Goal: Navigation & Orientation: Find specific page/section

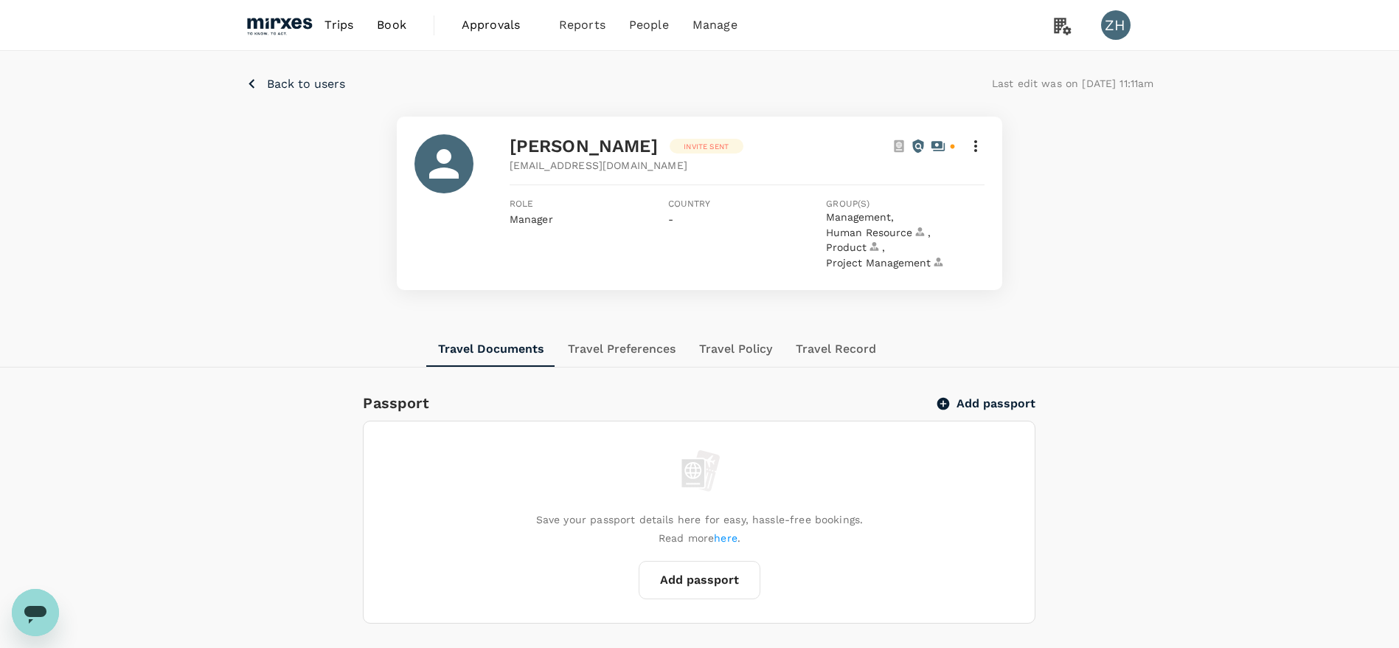
drag, startPoint x: 0, startPoint y: 0, endPoint x: 290, endPoint y: 25, distance: 290.9
click at [290, 25] on img at bounding box center [280, 25] width 68 height 32
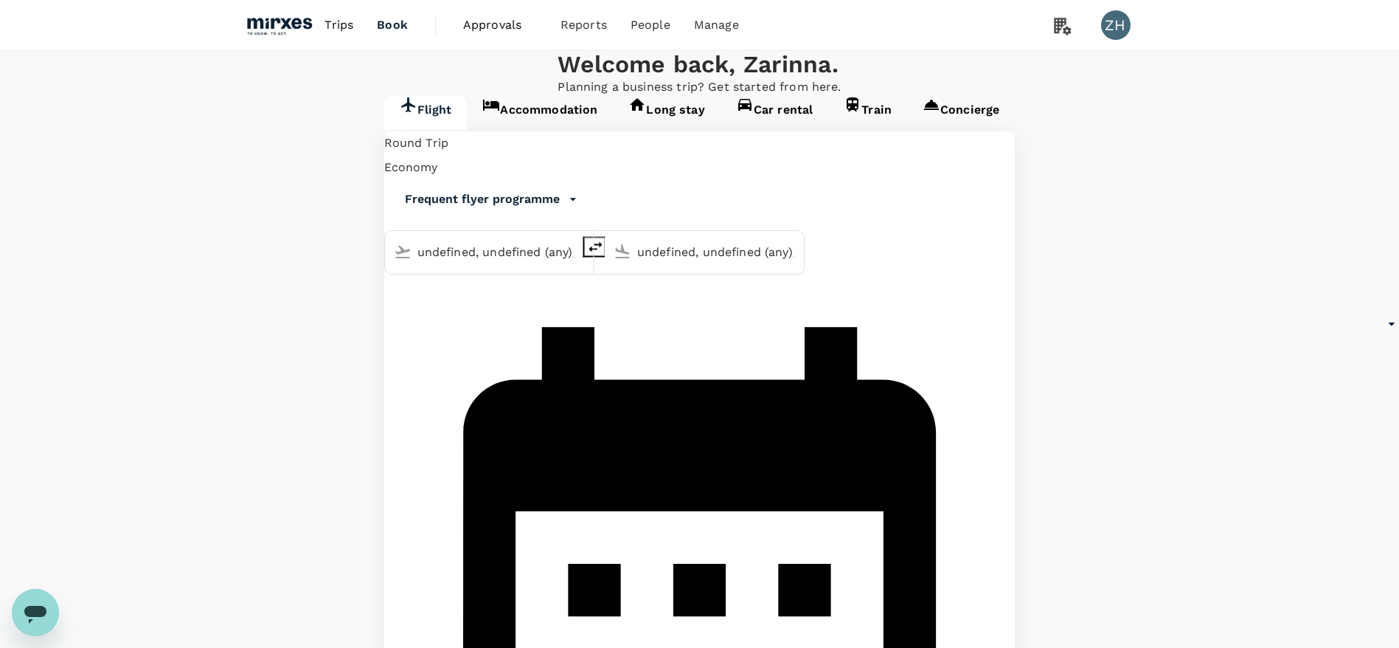
type input "Singapore Changi (SIN)"
type input "Vienna Intl (VIE)"
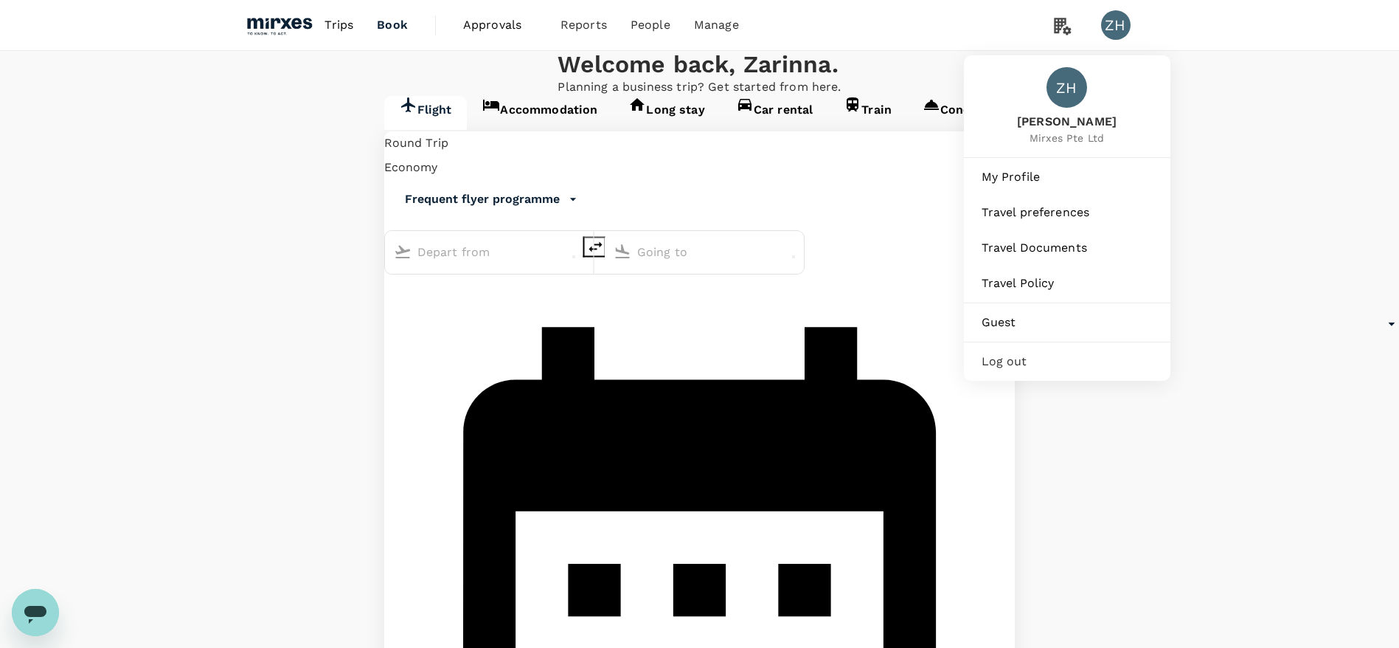
click at [1115, 35] on div "ZH" at bounding box center [1115, 24] width 29 height 29
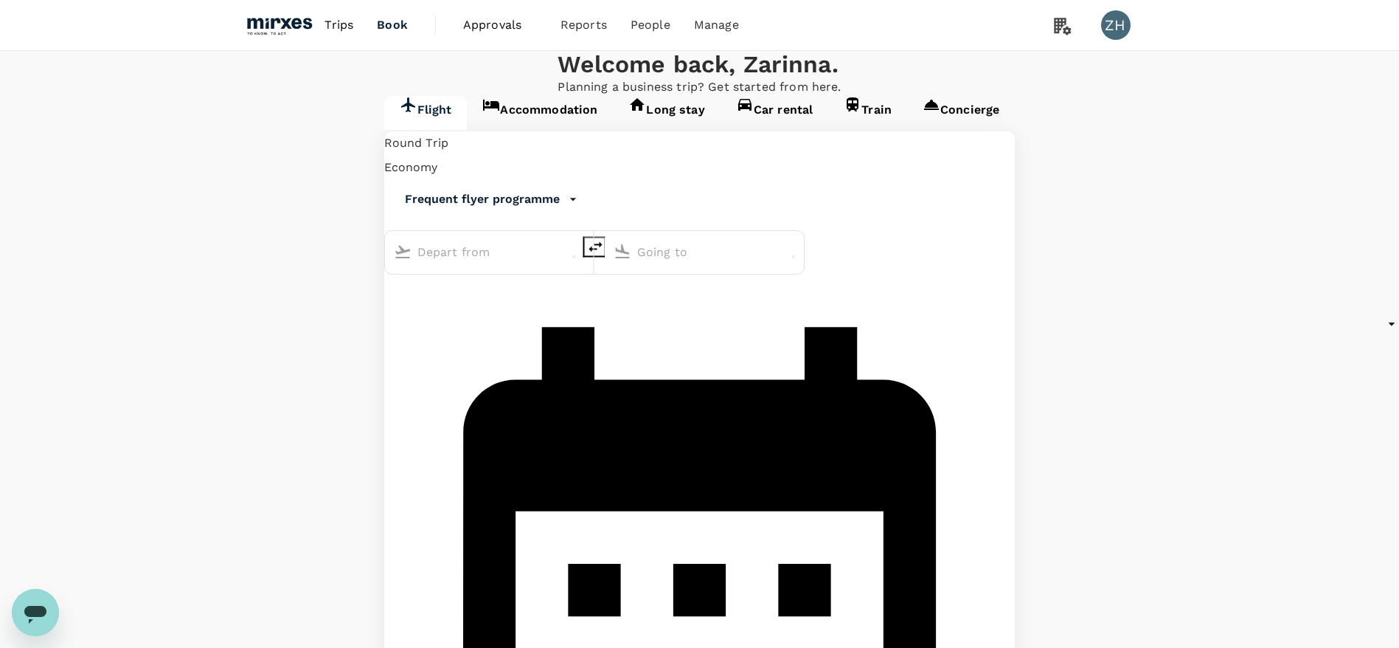
click at [1115, 27] on div "ZH" at bounding box center [1115, 24] width 29 height 29
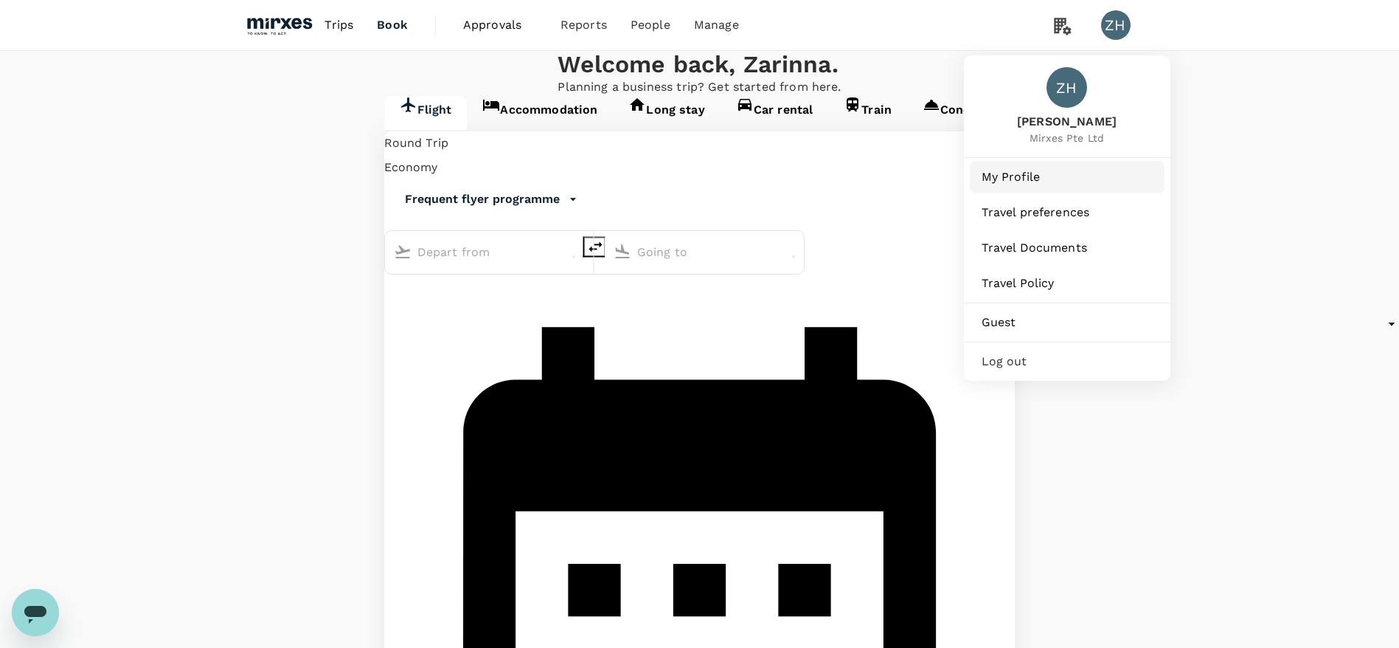
type input "Singapore Changi (SIN)"
type input "Vienna Intl (VIE)"
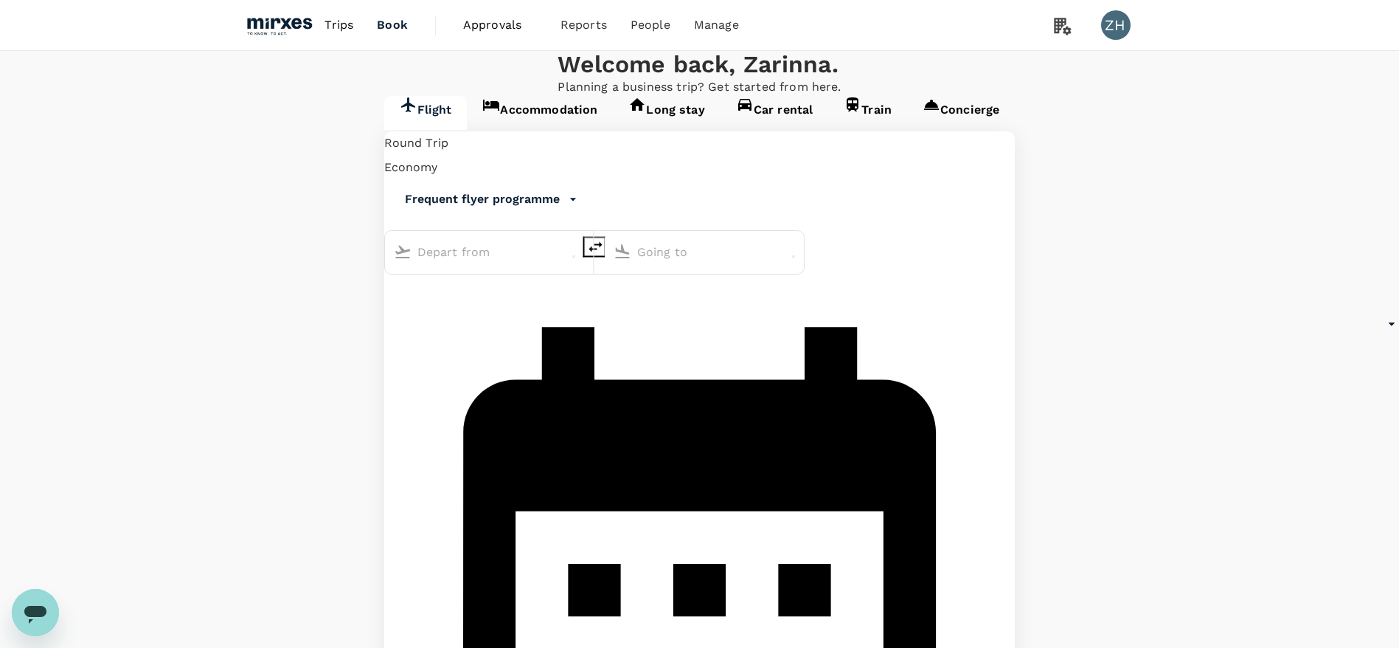
type input "Singapore Changi (SIN)"
type input "Vienna Intl (VIE)"
click at [463, 28] on span "Approvals" at bounding box center [500, 25] width 74 height 18
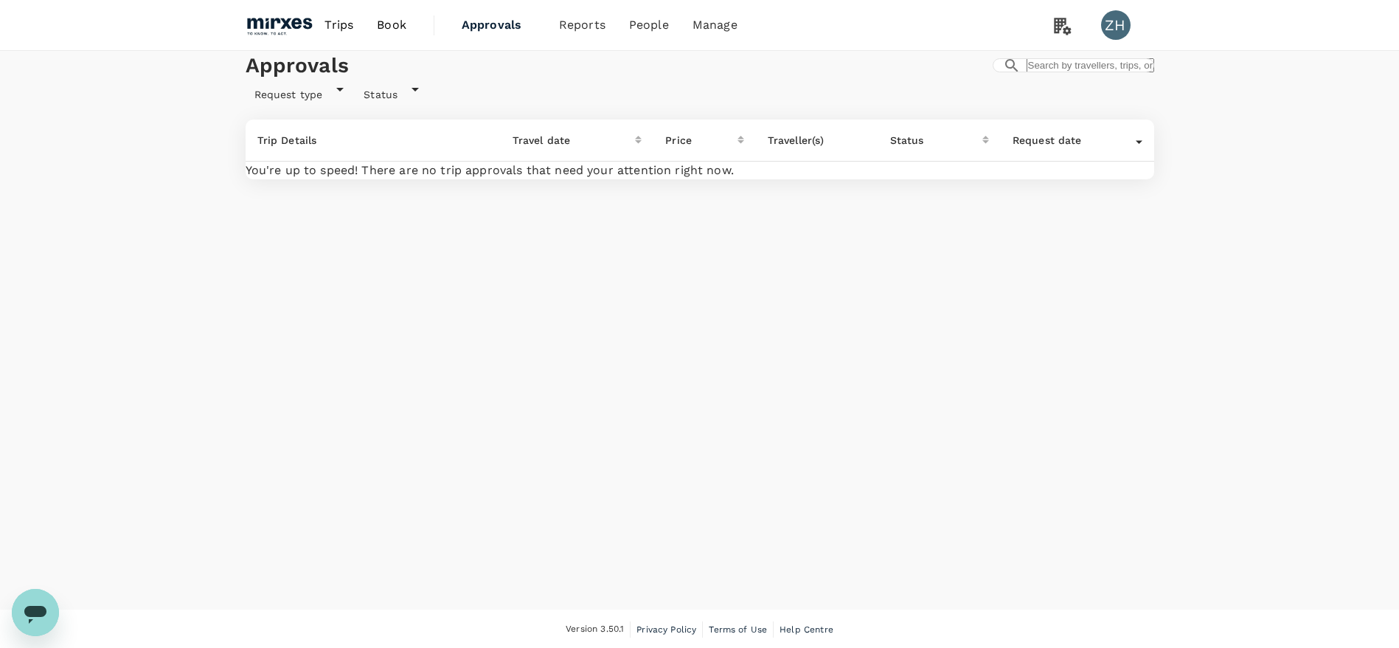
click at [311, 28] on img at bounding box center [280, 25] width 68 height 32
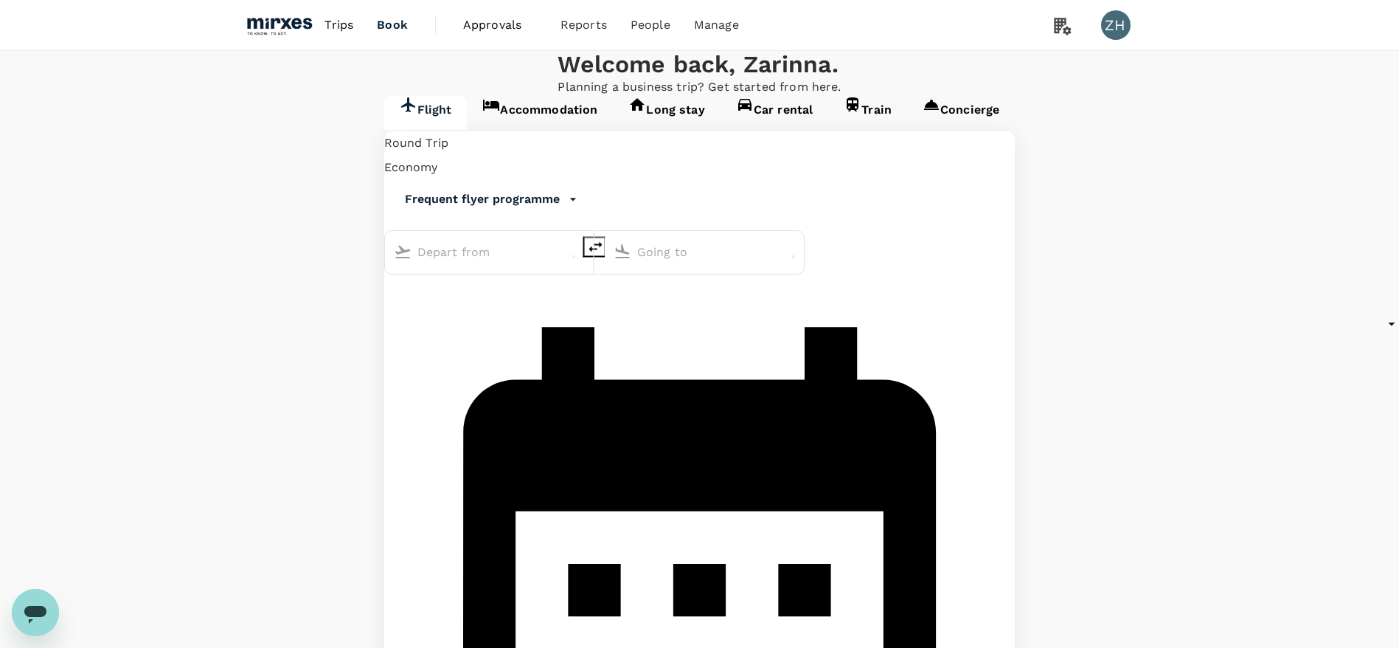
type input "Singapore Changi (SIN)"
type input "Vienna Intl (VIE)"
type input "Singapore Changi (SIN)"
type input "Vienna Intl (VIE)"
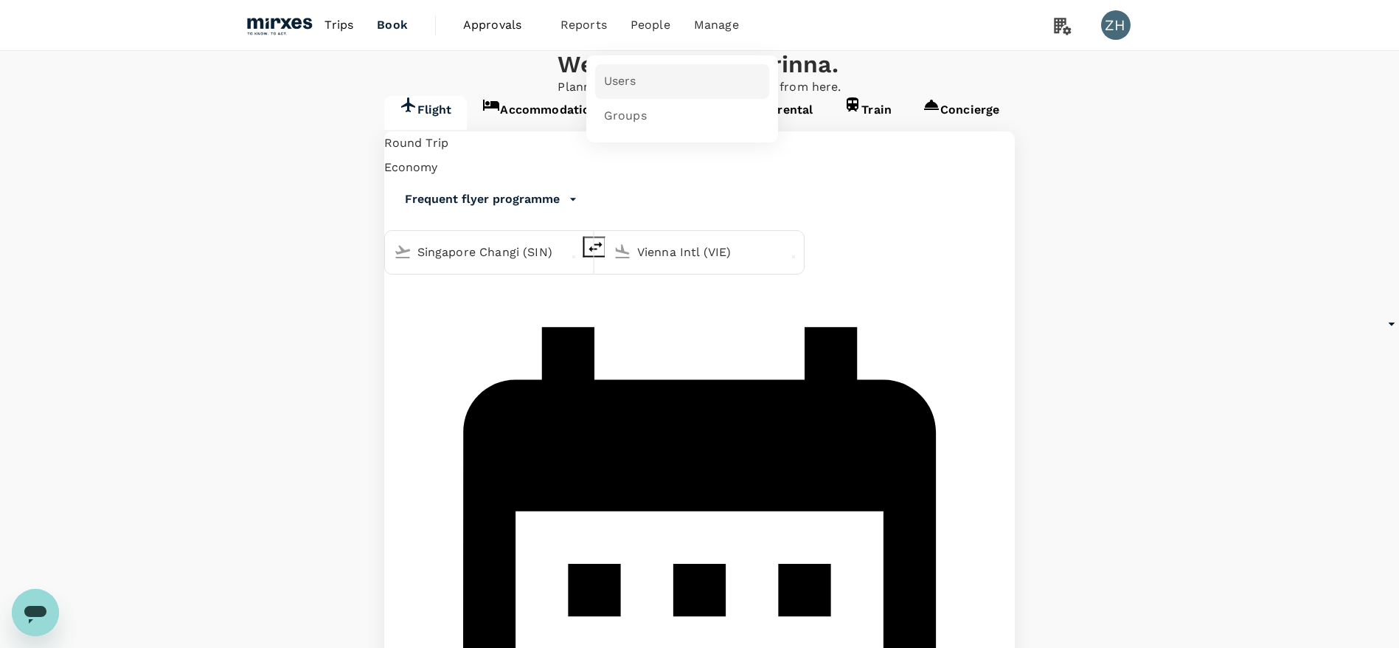
click at [636, 81] on link "Users" at bounding box center [682, 81] width 174 height 35
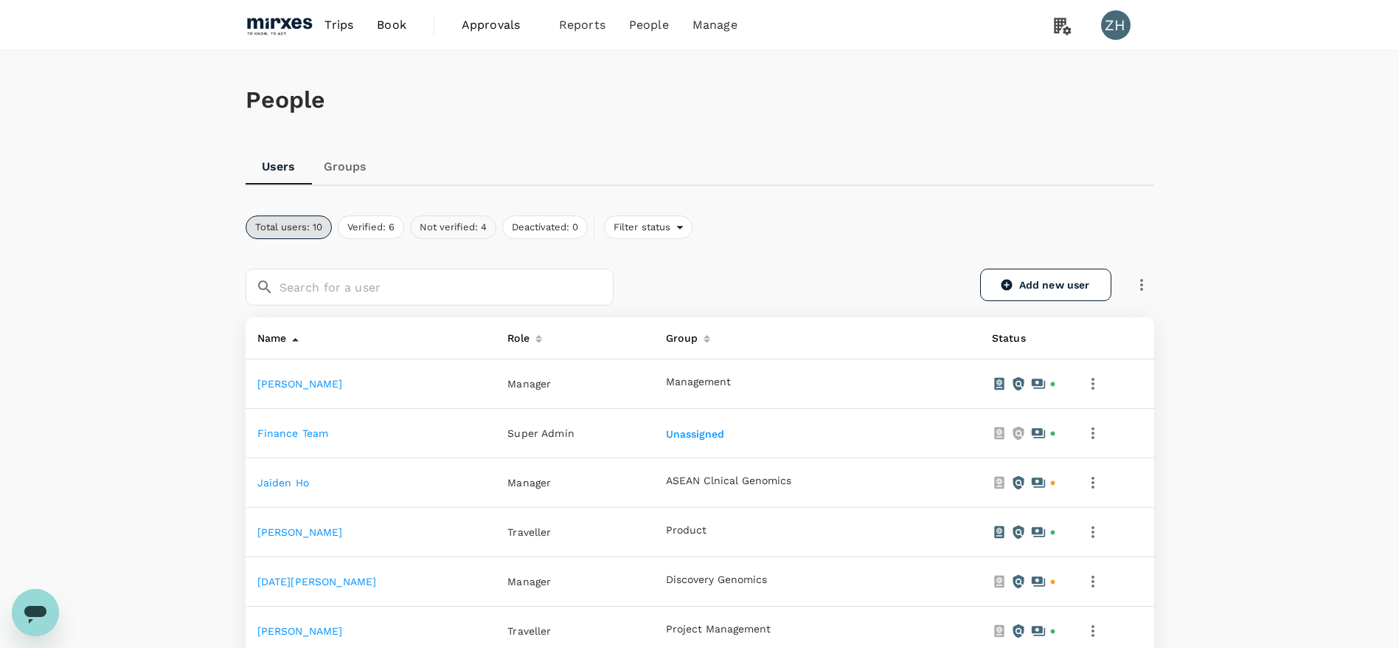
click at [446, 229] on button "Not verified: 4" at bounding box center [453, 227] width 86 height 24
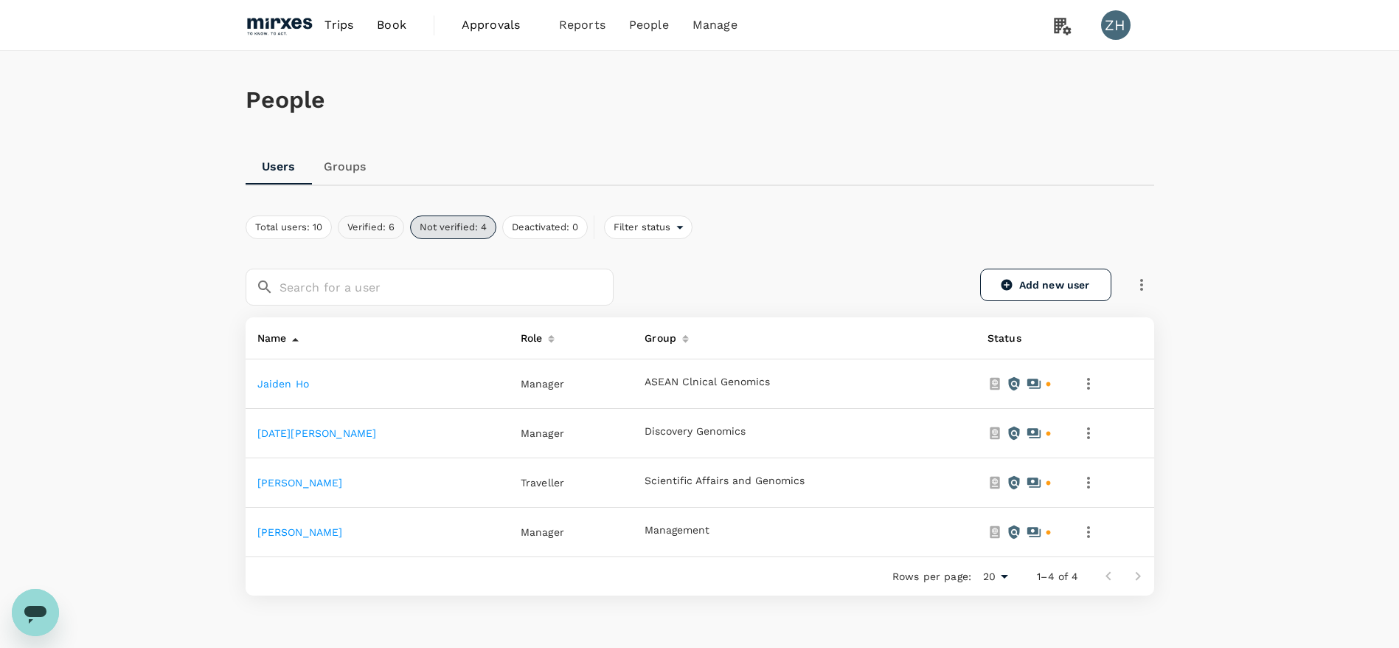
click at [369, 229] on button "Verified: 6" at bounding box center [371, 227] width 66 height 24
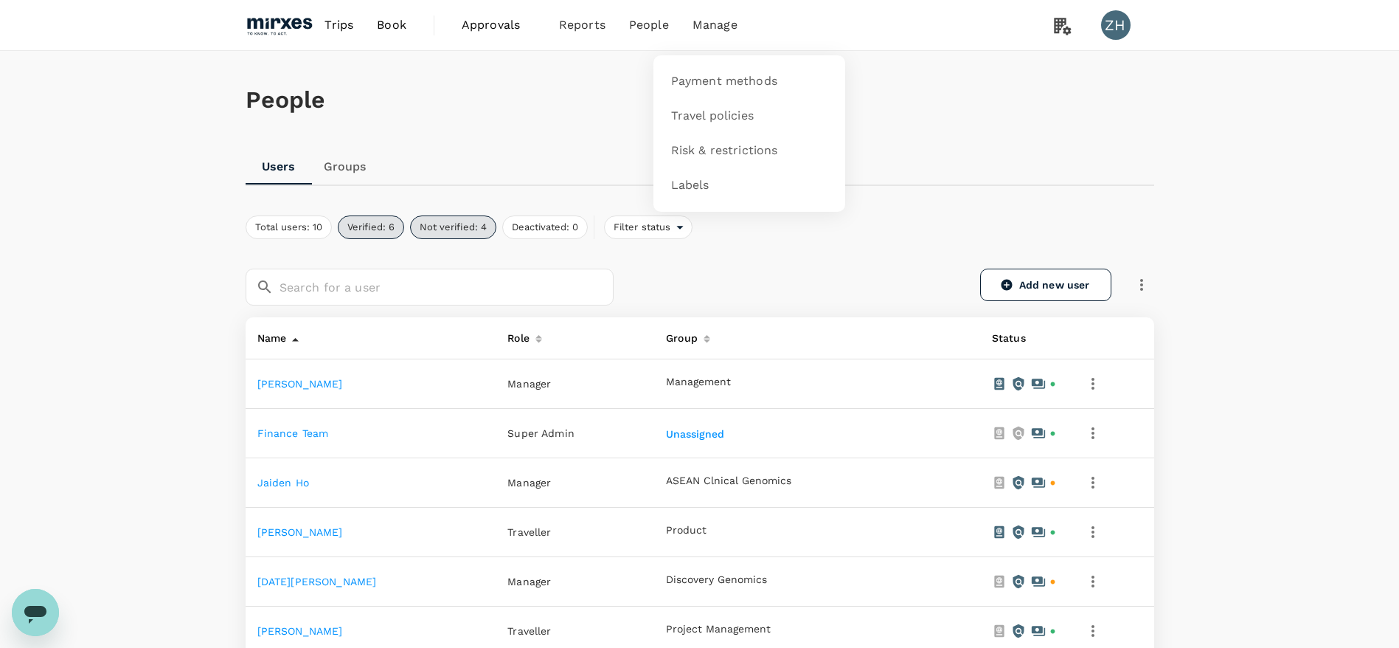
click at [707, 35] on li "Manage" at bounding box center [715, 25] width 69 height 50
click at [714, 77] on span "Payment methods" at bounding box center [724, 81] width 106 height 17
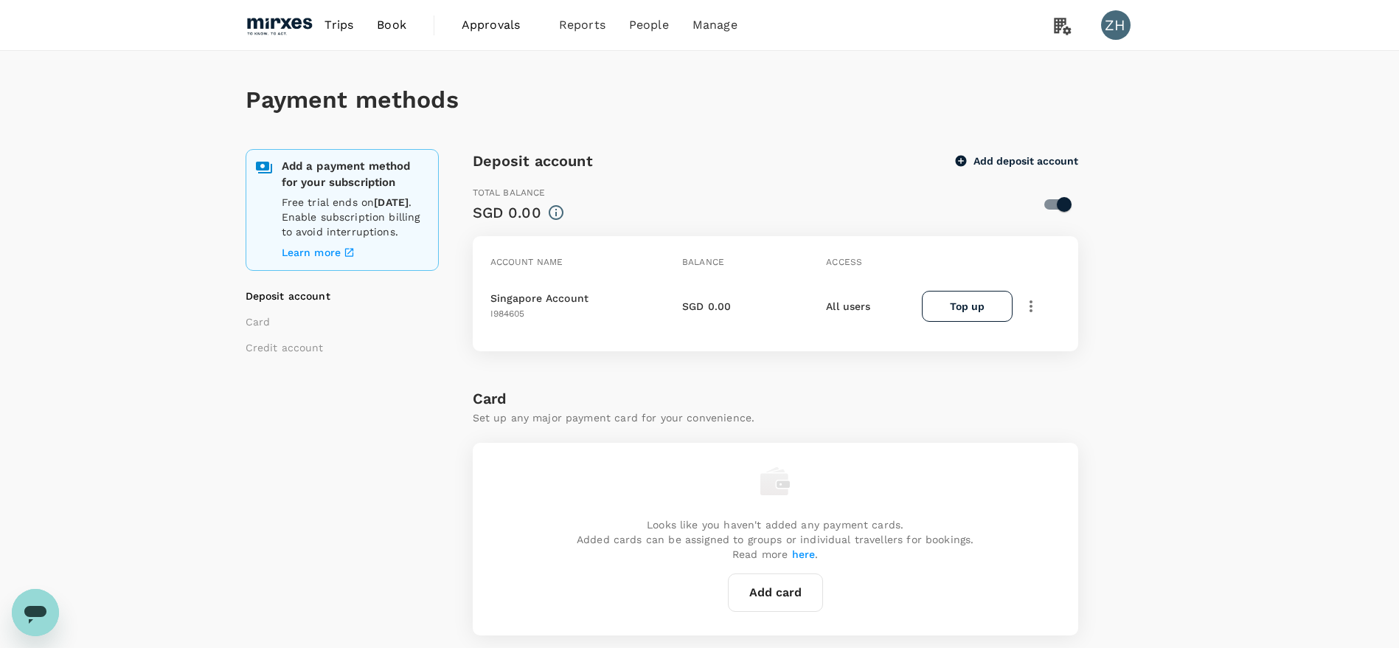
click at [275, 21] on img at bounding box center [280, 25] width 68 height 32
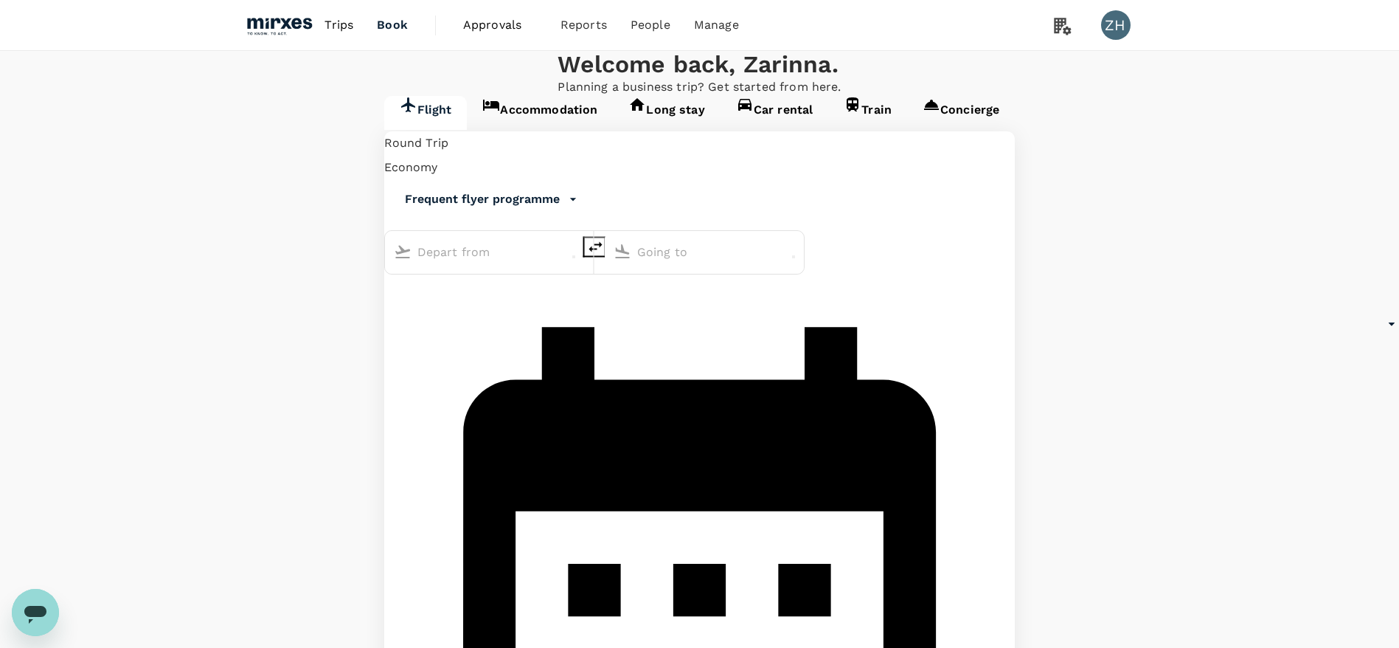
type input "Singapore Changi (SIN)"
type input "Vienna Intl (VIE)"
type input "Singapore Changi (SIN)"
type input "Vienna Intl (VIE)"
